Goal: Task Accomplishment & Management: Manage account settings

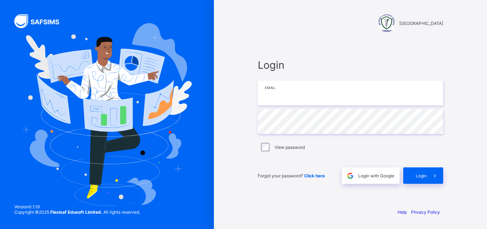
click at [296, 89] on input "email" at bounding box center [350, 93] width 185 height 25
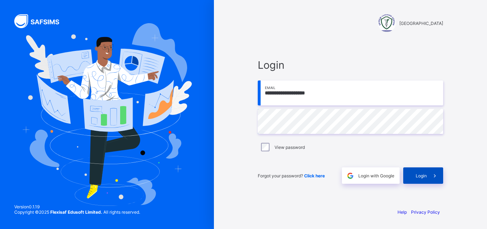
type input "**********"
click at [420, 176] on span "Login" at bounding box center [420, 175] width 11 height 5
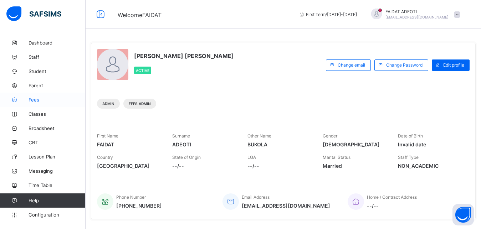
click at [50, 98] on span "Fees" at bounding box center [57, 100] width 57 height 6
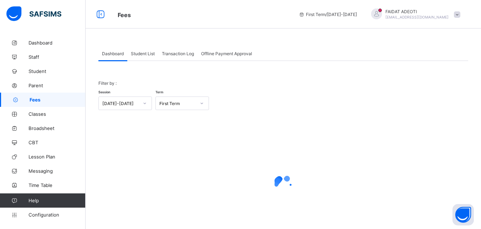
click at [138, 56] on span "Student List" at bounding box center [143, 53] width 24 height 5
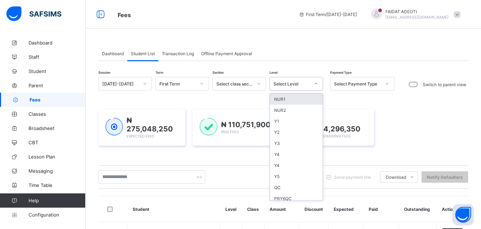
click at [318, 82] on div at bounding box center [316, 83] width 12 height 11
type input "*"
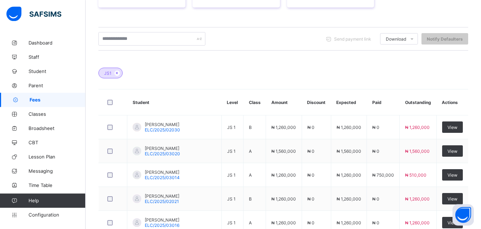
scroll to position [153, 0]
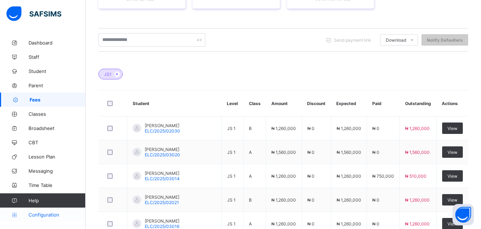
click at [43, 212] on link "Configuration" at bounding box center [42, 215] width 85 height 14
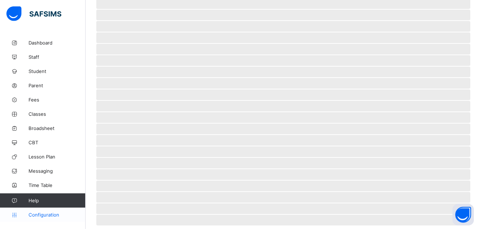
scroll to position [50, 0]
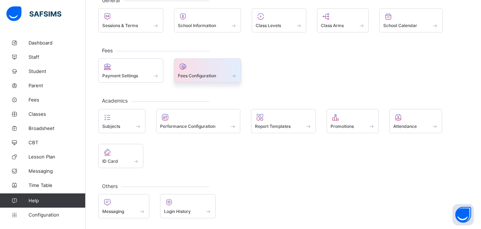
click at [189, 69] on div at bounding box center [208, 66] width 60 height 9
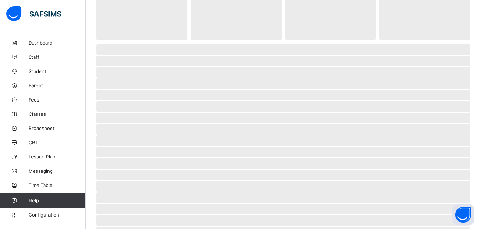
scroll to position [4, 0]
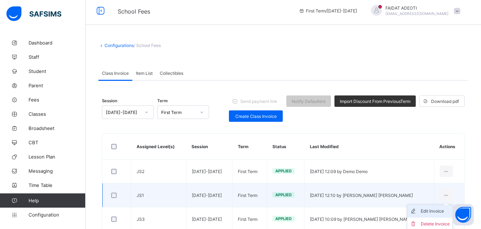
click at [429, 212] on div "Edit Invoice" at bounding box center [434, 211] width 29 height 7
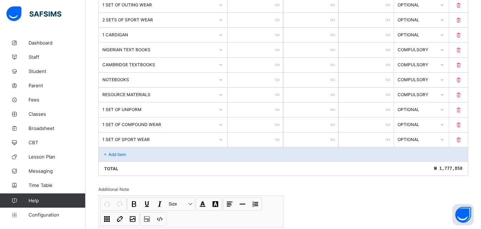
scroll to position [483, 0]
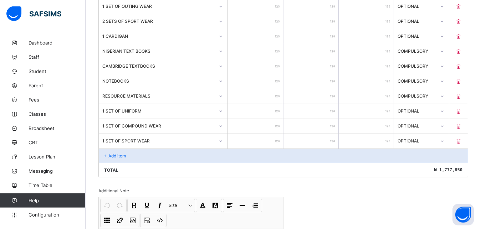
click at [462, 142] on icon at bounding box center [458, 141] width 7 height 6
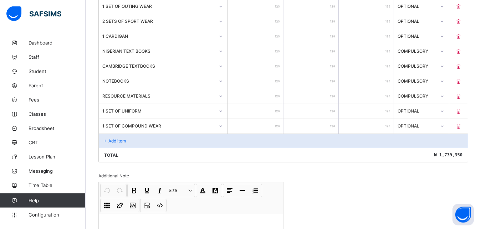
click at [462, 127] on icon at bounding box center [458, 126] width 7 height 6
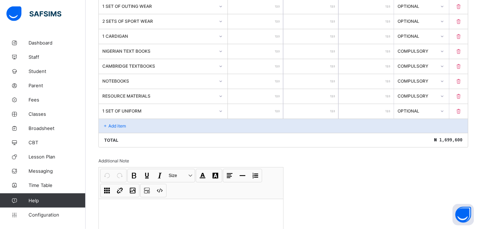
click at [462, 112] on icon at bounding box center [458, 111] width 7 height 6
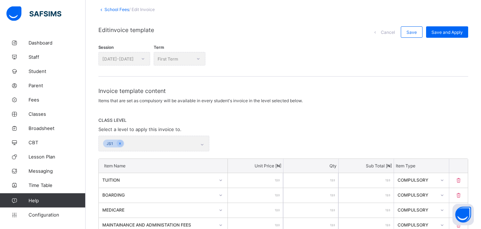
scroll to position [43, 0]
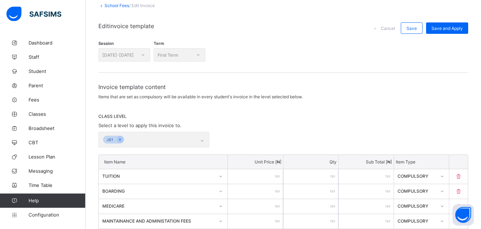
click at [462, 26] on span "Save and Apply" at bounding box center [446, 28] width 31 height 5
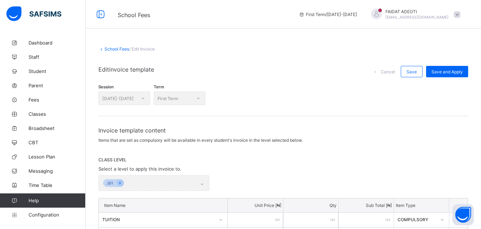
scroll to position [484, 0]
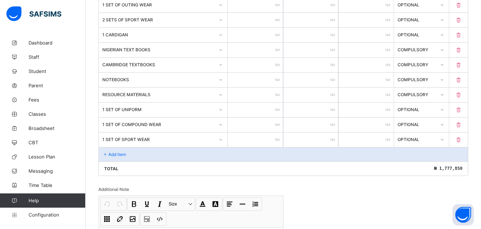
click at [462, 138] on icon at bounding box center [458, 140] width 7 height 6
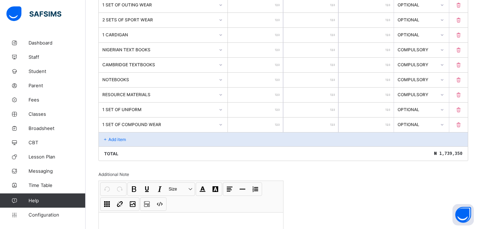
click at [464, 128] on div at bounding box center [458, 125] width 19 height 15
click at [462, 124] on icon at bounding box center [458, 125] width 7 height 6
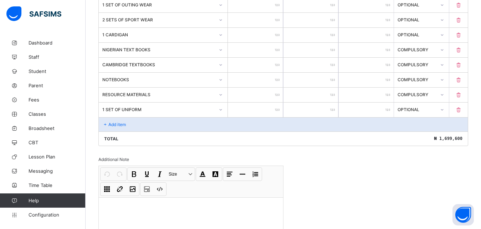
click at [462, 110] on icon at bounding box center [458, 110] width 7 height 6
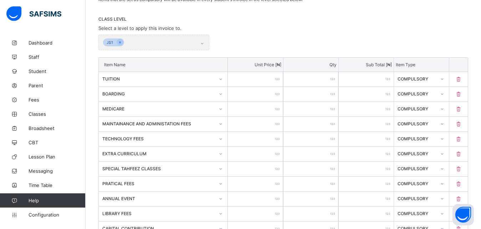
scroll to position [0, 0]
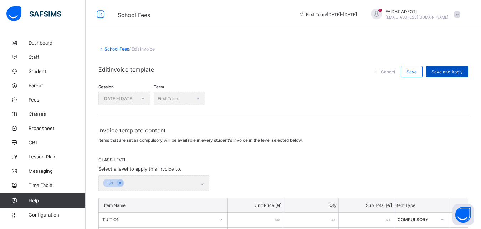
click at [446, 69] on div "Save and Apply" at bounding box center [447, 71] width 42 height 11
click at [451, 71] on span "Save and Apply" at bounding box center [446, 71] width 31 height 5
click at [448, 74] on div "Save and Apply" at bounding box center [447, 71] width 42 height 11
click at [462, 71] on span "Save and Apply" at bounding box center [446, 71] width 31 height 5
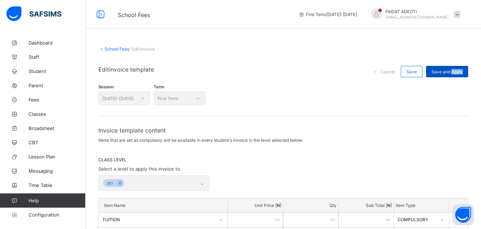
click at [462, 71] on span "Save and Apply" at bounding box center [446, 71] width 31 height 5
click at [417, 69] on span "Save" at bounding box center [411, 71] width 10 height 5
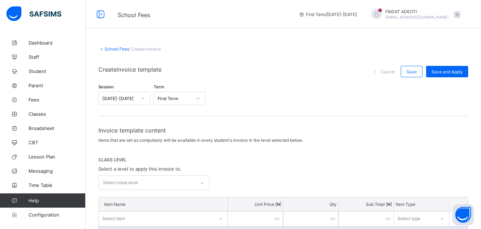
click at [204, 184] on icon at bounding box center [202, 183] width 4 height 7
click at [220, 166] on div "CLASS LEVEL Select a level to apply this invoice to. 0 results available. Use U…" at bounding box center [282, 173] width 369 height 33
click at [48, 216] on span "Configuration" at bounding box center [57, 215] width 57 height 6
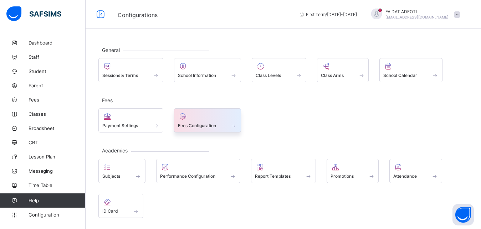
click at [199, 119] on div at bounding box center [208, 116] width 60 height 9
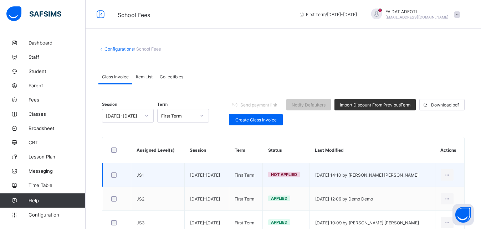
click at [177, 171] on td "JS1" at bounding box center [157, 175] width 53 height 24
click at [445, 191] on div "Apply Invoice" at bounding box center [435, 190] width 29 height 7
click at [434, 192] on div "Apply Invoice" at bounding box center [435, 190] width 29 height 7
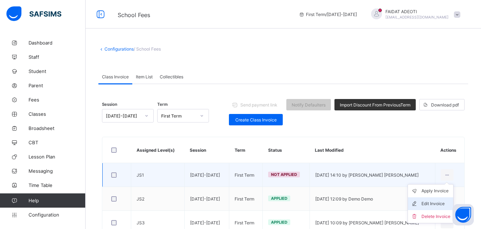
click at [432, 206] on div "Edit Invoice" at bounding box center [435, 203] width 29 height 7
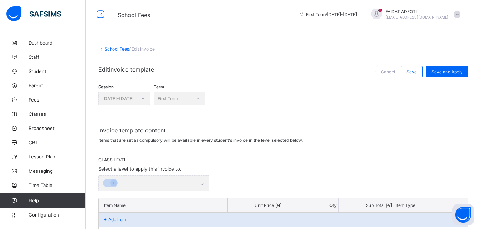
click at [432, 206] on p "Item Type" at bounding box center [420, 205] width 51 height 5
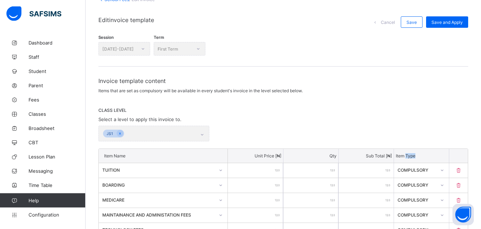
scroll to position [31, 0]
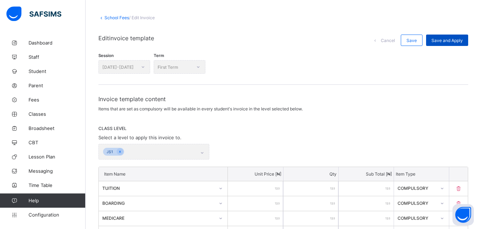
click at [445, 41] on span "Save and Apply" at bounding box center [446, 40] width 31 height 5
click at [48, 101] on span "Fees" at bounding box center [57, 100] width 57 height 6
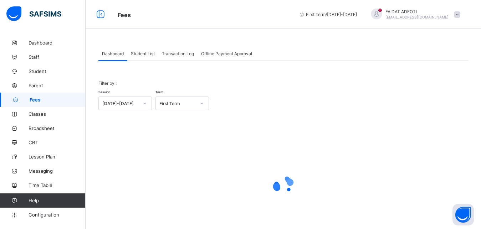
click at [145, 55] on span "Student List" at bounding box center [143, 53] width 24 height 5
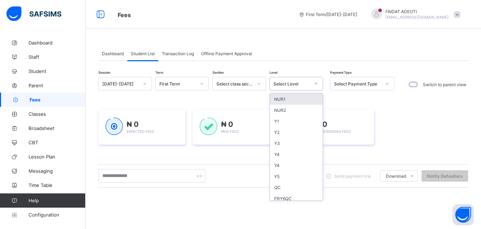
click at [316, 81] on div at bounding box center [316, 83] width 12 height 11
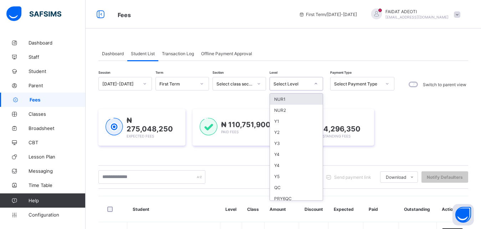
type input "*"
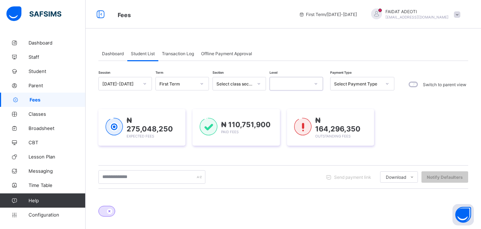
click at [307, 82] on div at bounding box center [289, 84] width 39 height 10
click at [282, 84] on div at bounding box center [289, 84] width 39 height 10
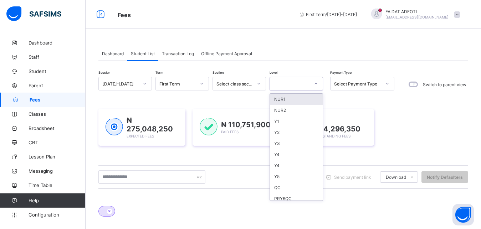
click at [291, 83] on div at bounding box center [289, 84] width 39 height 10
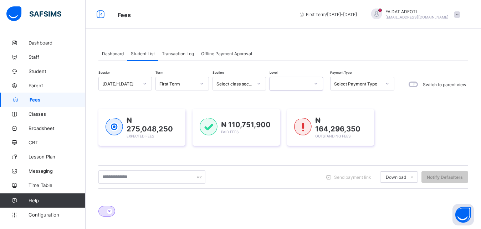
type input "*"
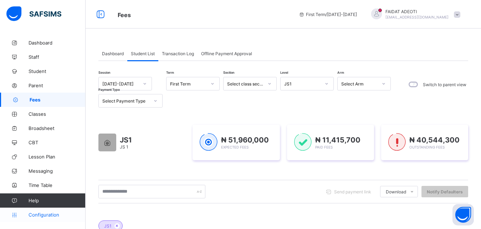
click at [36, 214] on span "Configuration" at bounding box center [57, 215] width 57 height 6
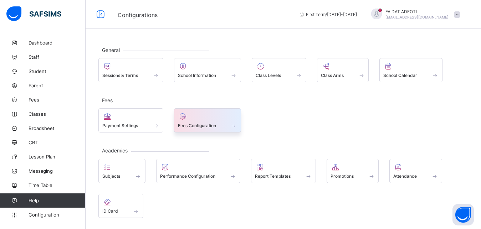
click at [180, 124] on span "Fees Configuration" at bounding box center [197, 125] width 38 height 5
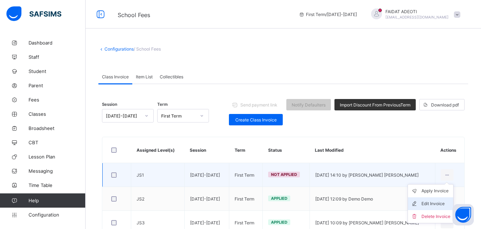
click at [435, 204] on div "Edit Invoice" at bounding box center [435, 203] width 29 height 7
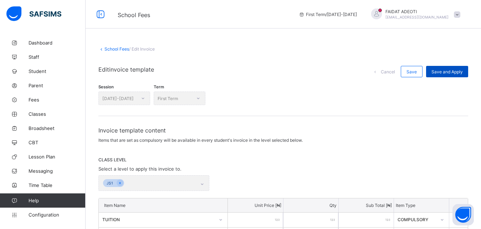
click at [450, 71] on span "Save and Apply" at bounding box center [446, 71] width 31 height 5
click at [277, 62] on span at bounding box center [282, 62] width 369 height 7
